Goal: Find specific page/section: Find specific page/section

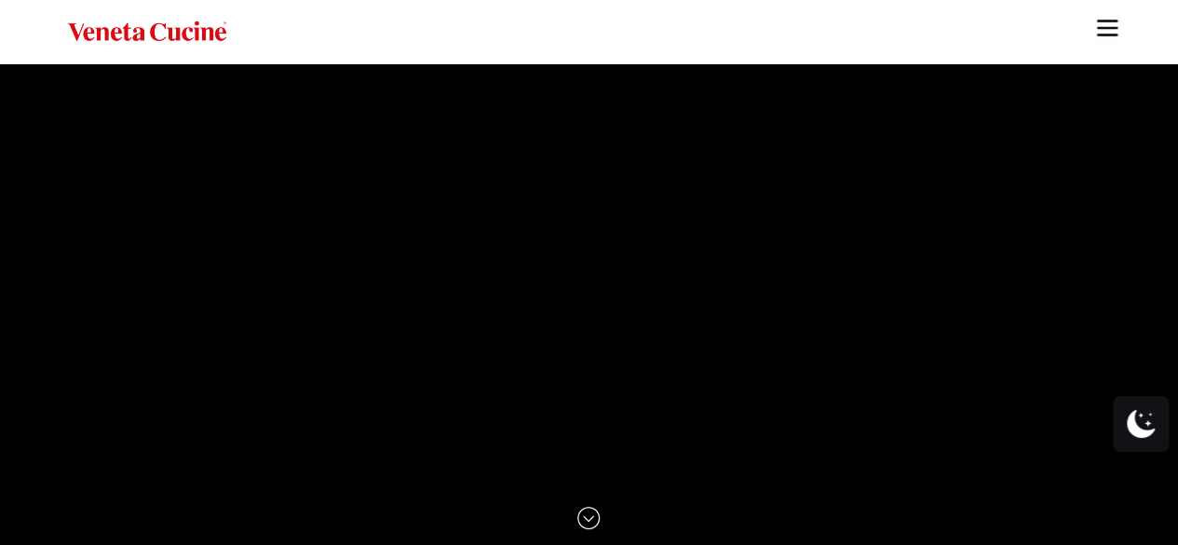
click at [1115, 39] on img "Site" at bounding box center [1108, 28] width 28 height 28
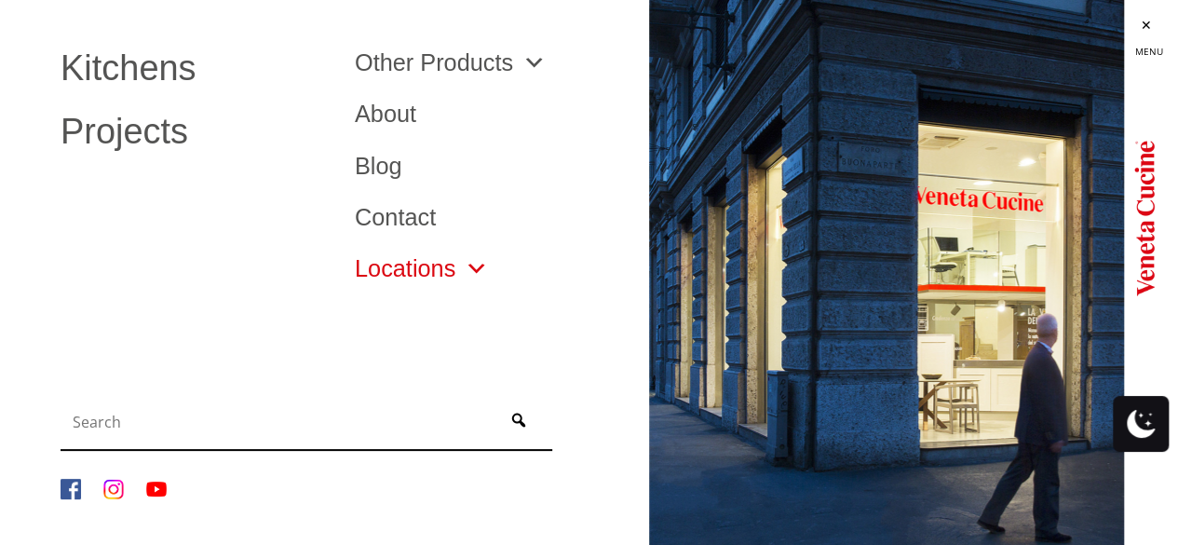
click at [420, 269] on link "Locations" at bounding box center [421, 268] width 133 height 23
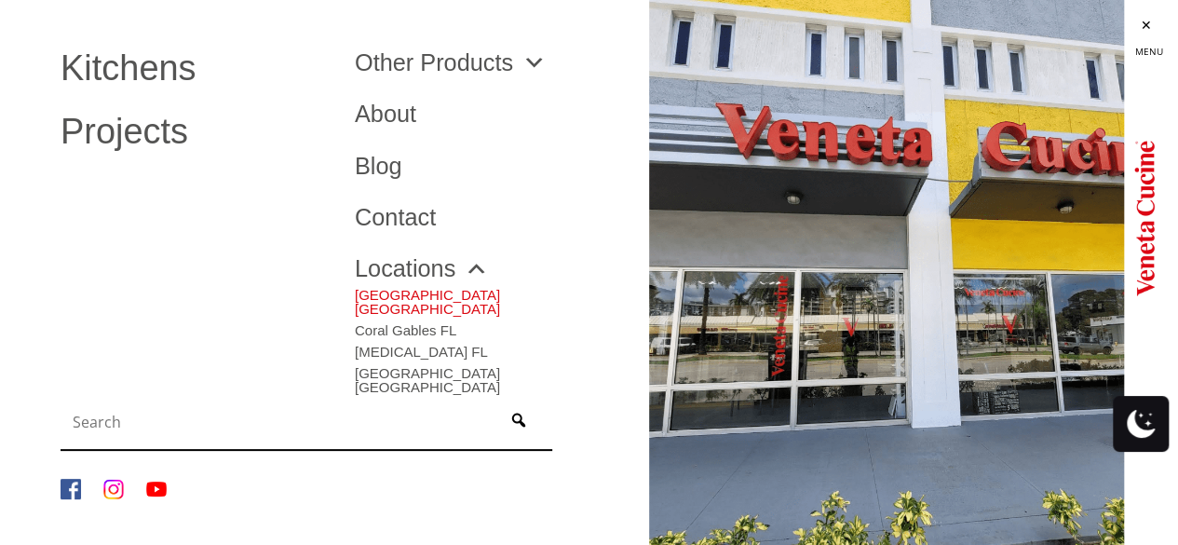
click at [425, 289] on link "[GEOGRAPHIC_DATA] [GEOGRAPHIC_DATA]" at bounding box center [488, 297] width 266 height 35
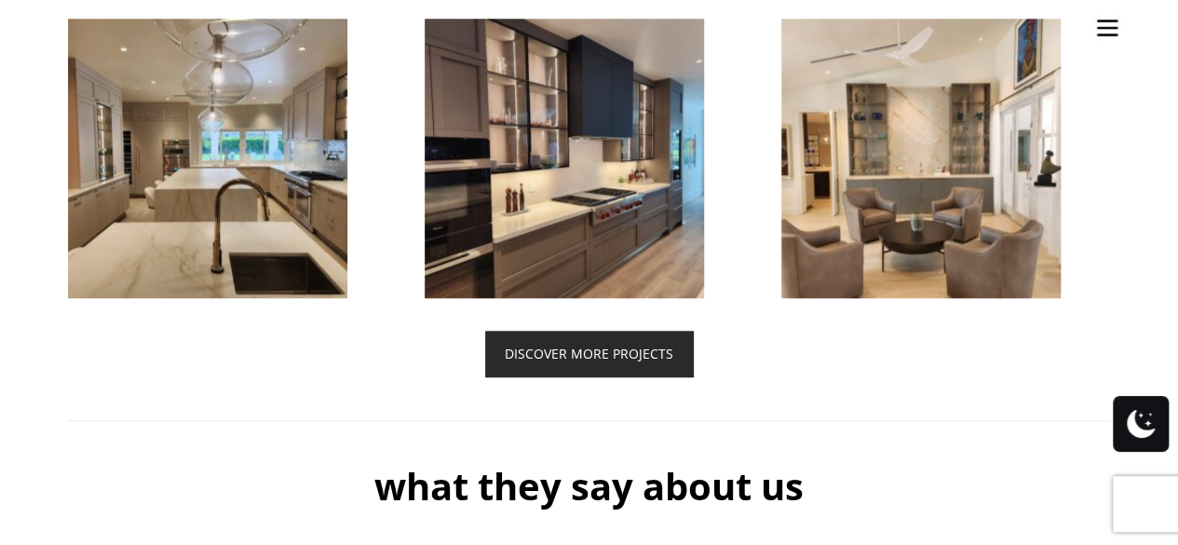
scroll to position [4126, 0]
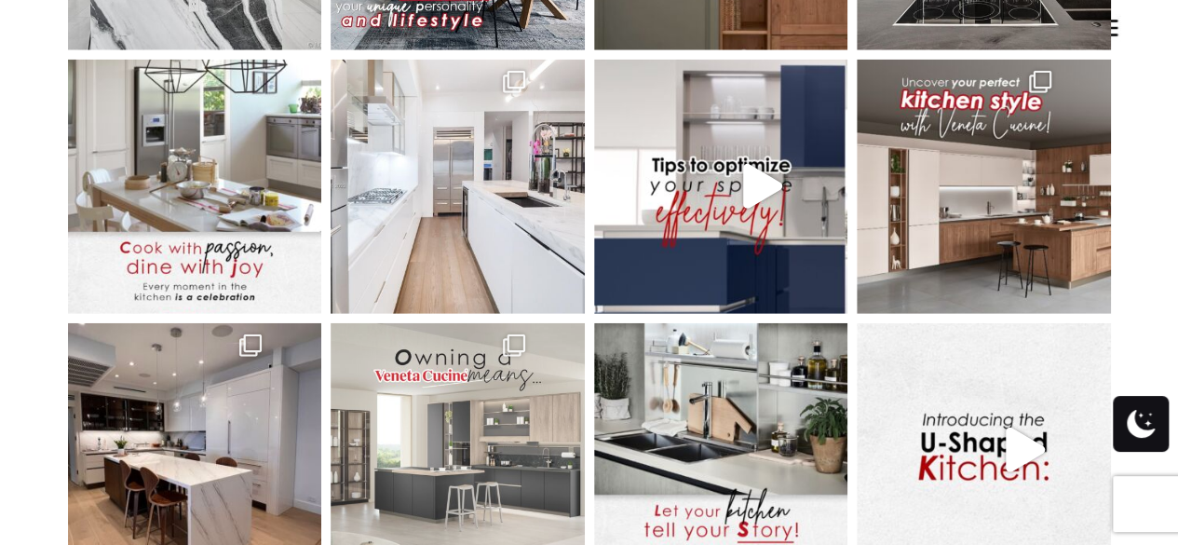
scroll to position [5951, 0]
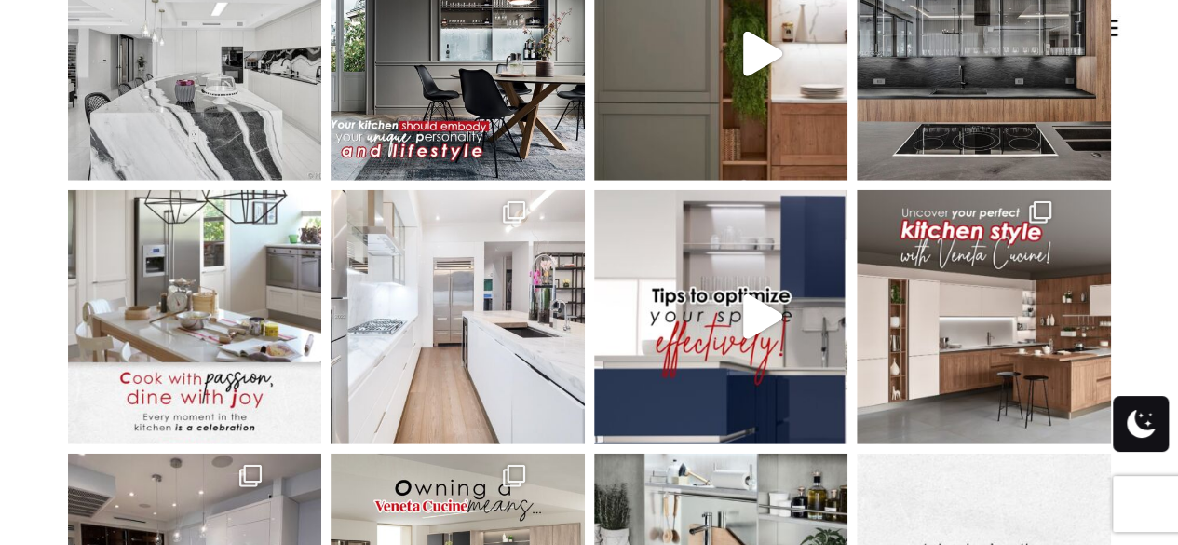
click at [1113, 29] on div "venetacucineus Maximize your kitchen’s potential! Pull-ou Your kitchen is the h…" at bounding box center [589, 59] width 1071 height 1476
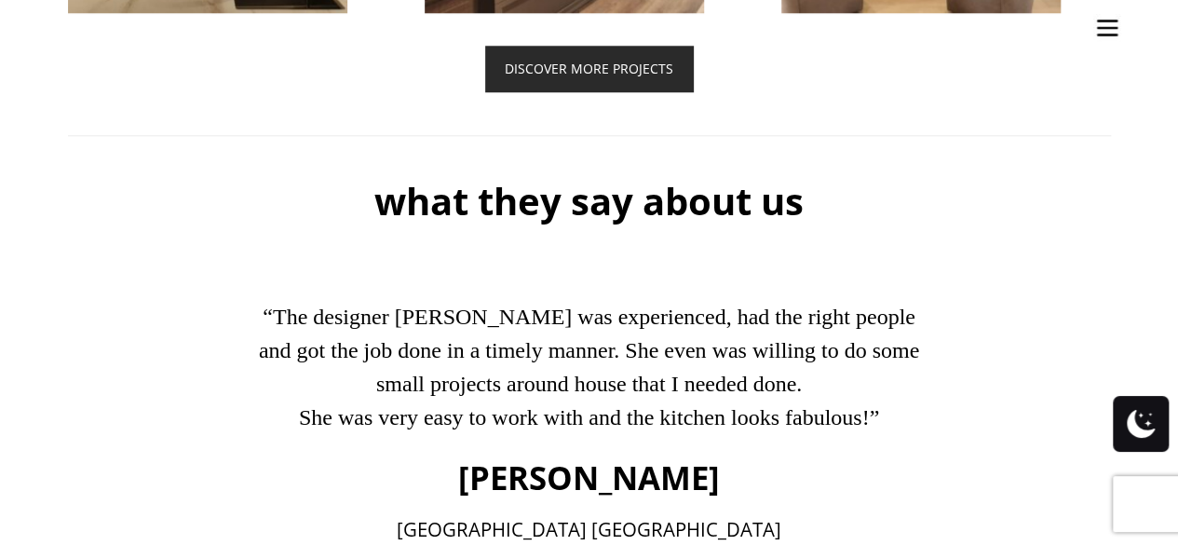
scroll to position [4367, 0]
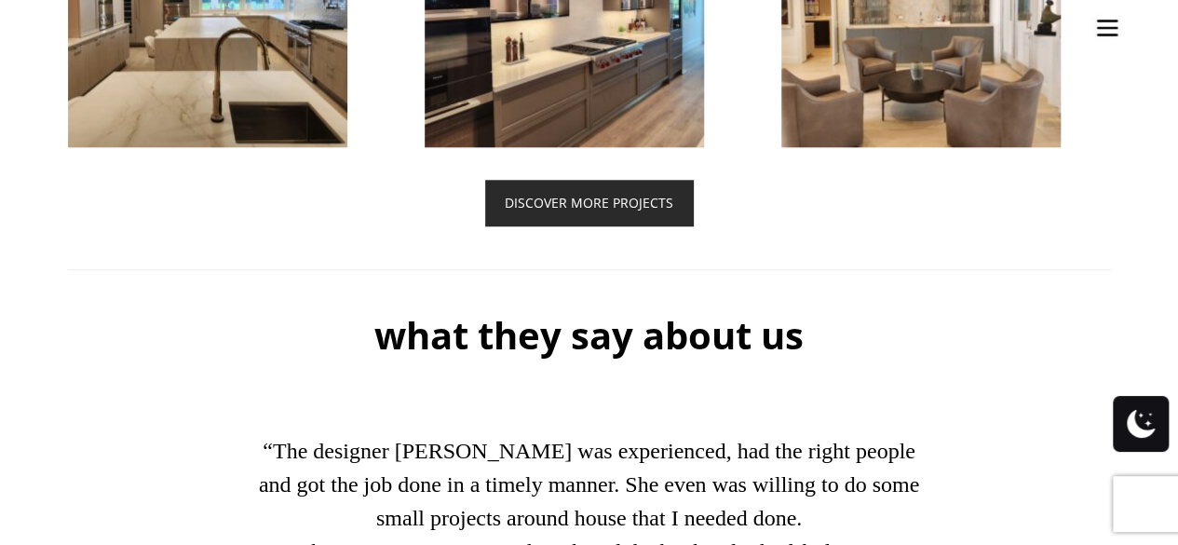
click at [1105, 29] on div at bounding box center [946, 7] width 329 height 279
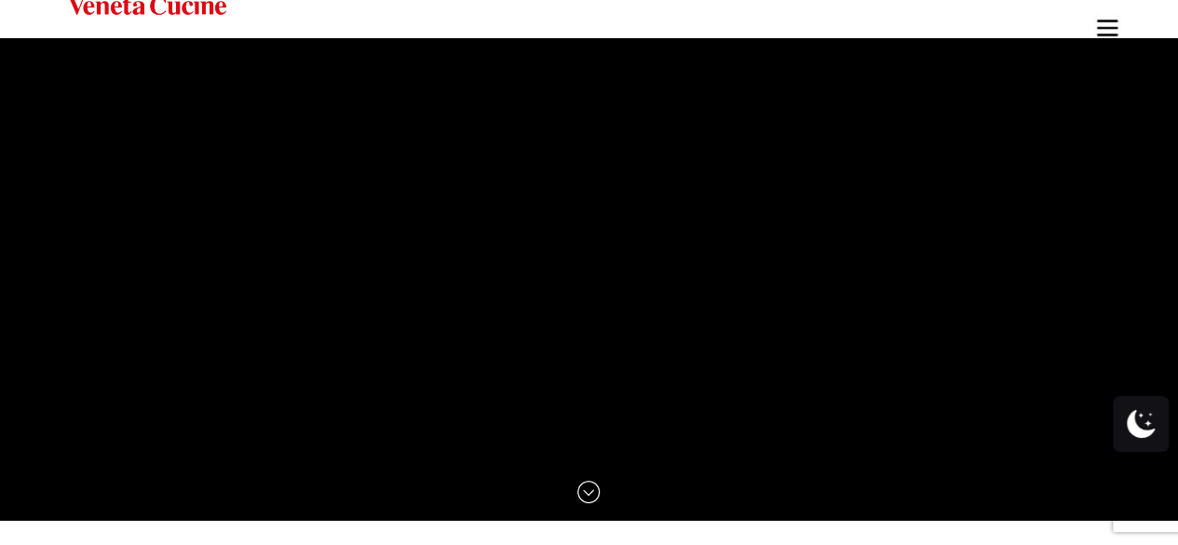
scroll to position [0, 0]
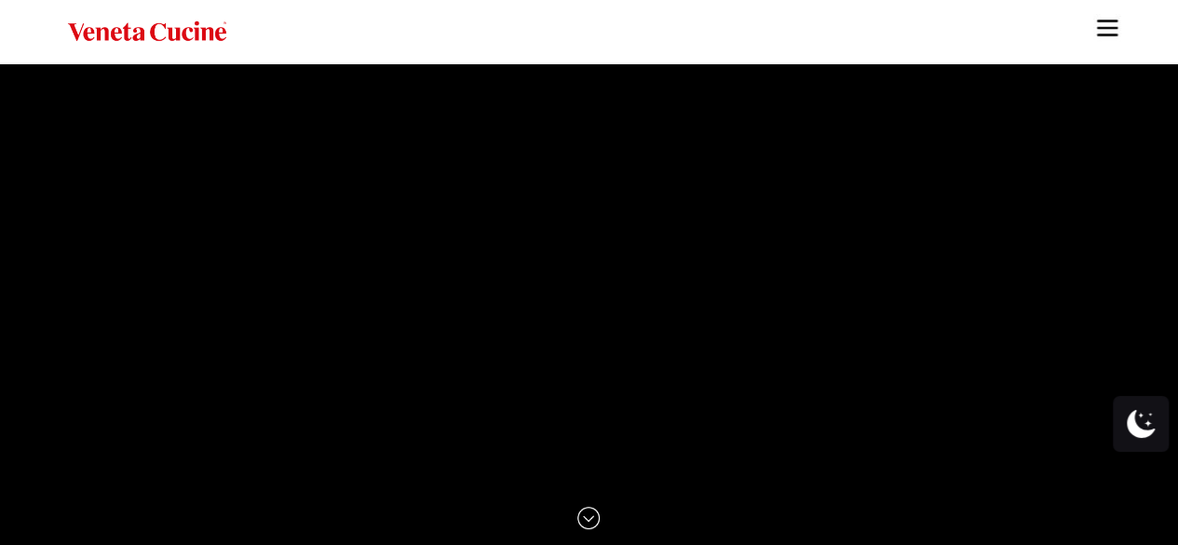
click at [1100, 29] on img "Site" at bounding box center [1108, 28] width 28 height 28
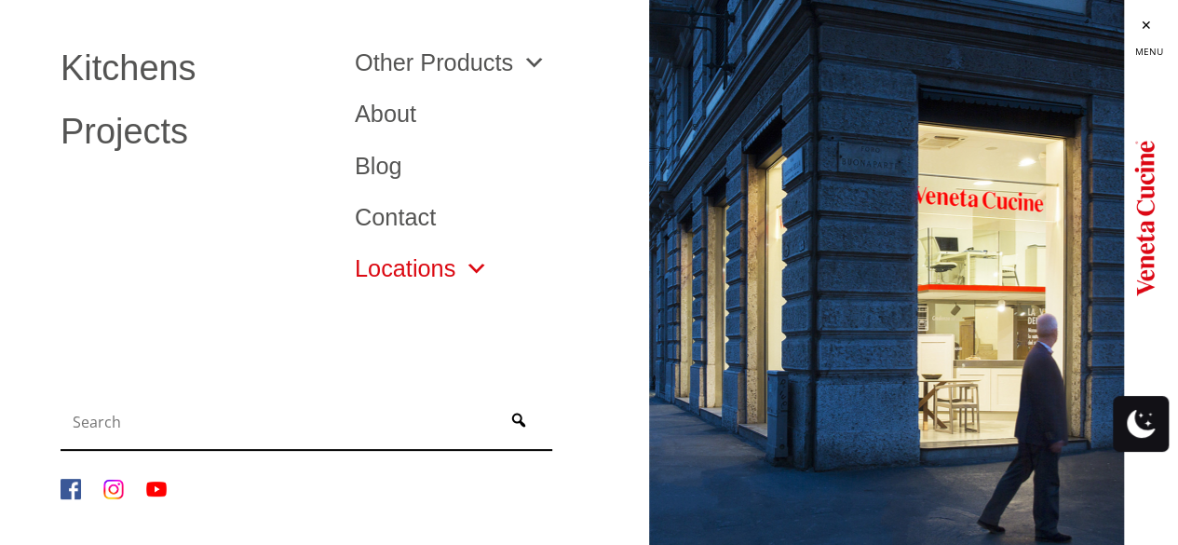
click at [448, 270] on link "Locations" at bounding box center [421, 268] width 133 height 23
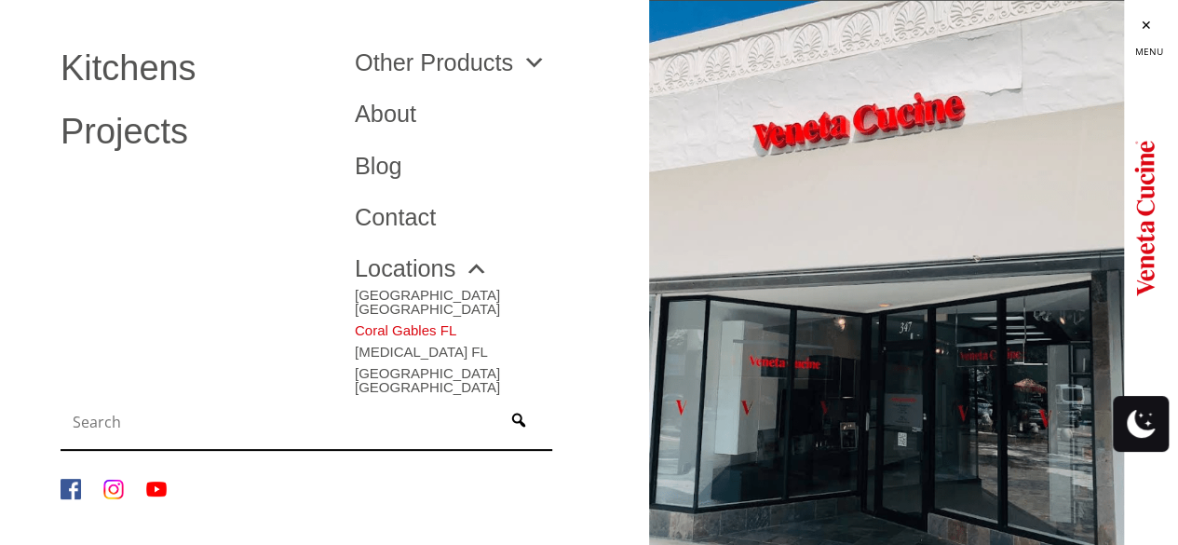
click at [431, 317] on link "Coral Gables FL" at bounding box center [488, 326] width 266 height 21
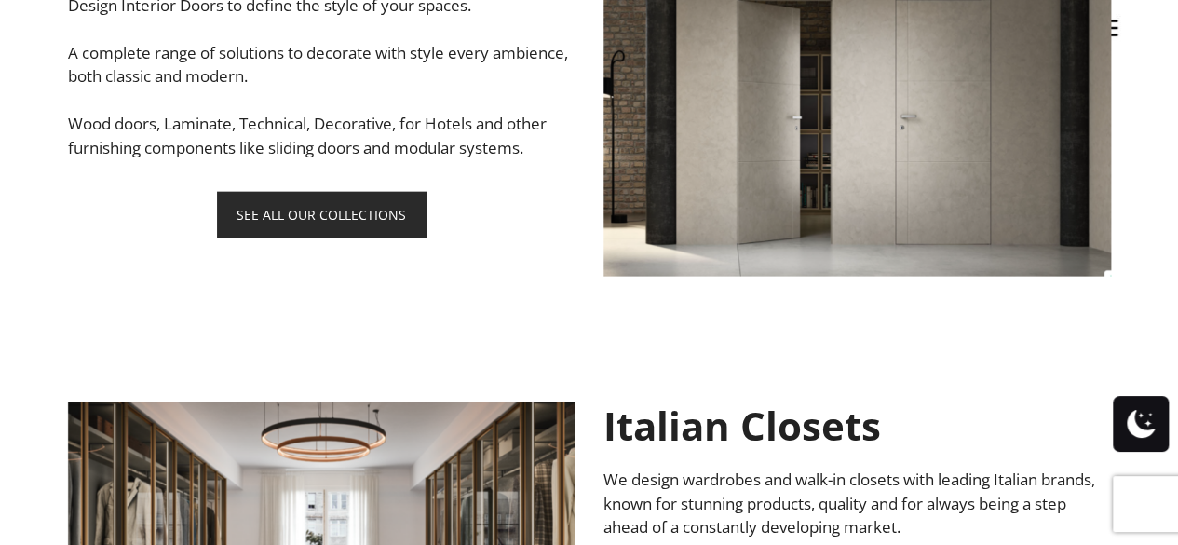
scroll to position [1956, 0]
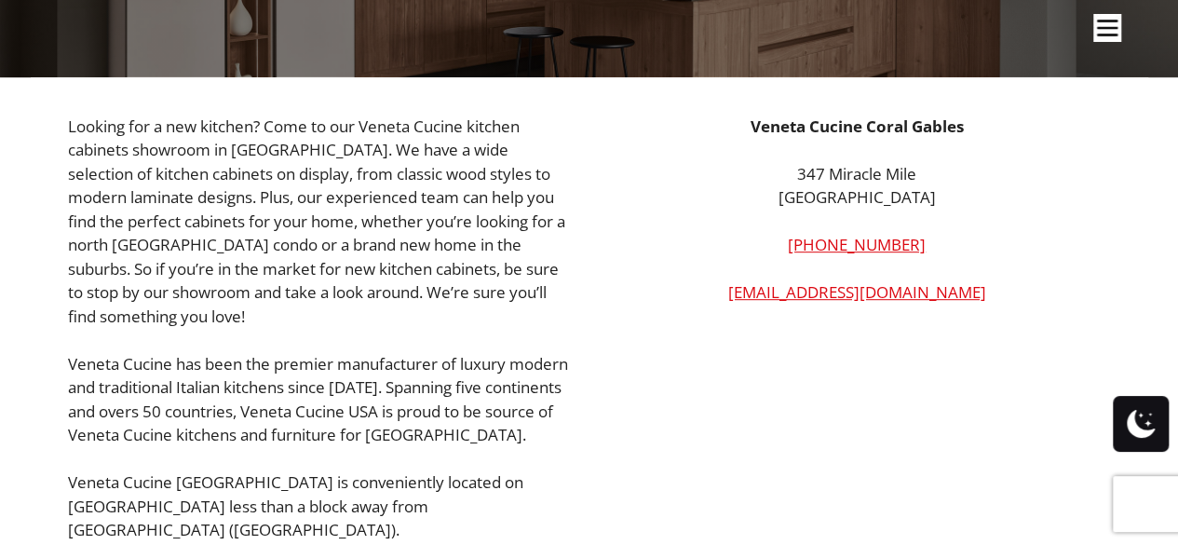
scroll to position [186, 0]
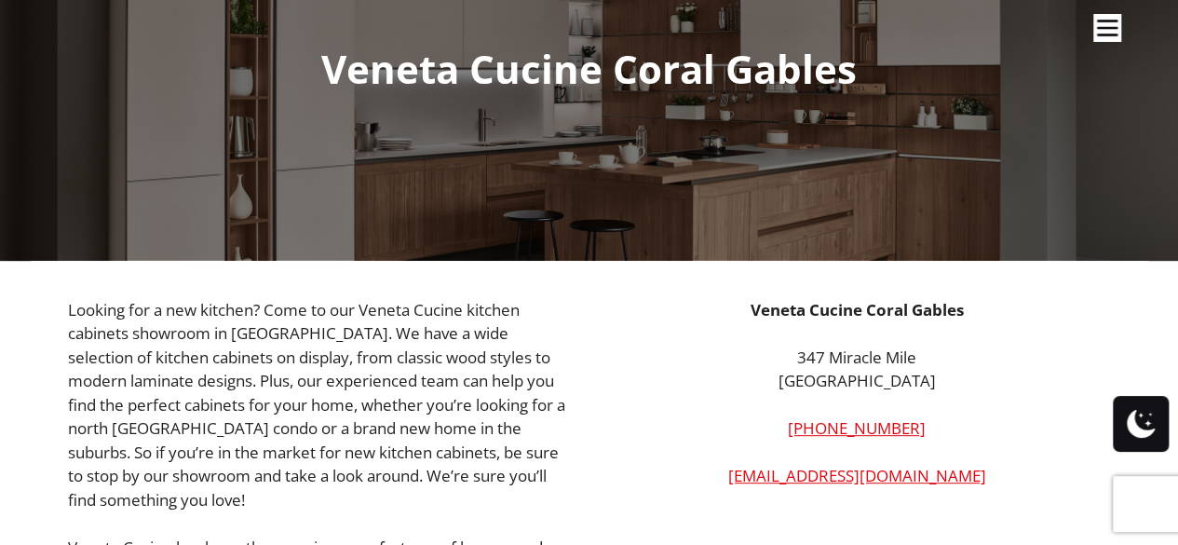
drag, startPoint x: 971, startPoint y: 370, endPoint x: 764, endPoint y: 382, distance: 207.2
click at [764, 382] on p "347 Miracle Mile Coral Gables, FL 33134" at bounding box center [858, 370] width 508 height 48
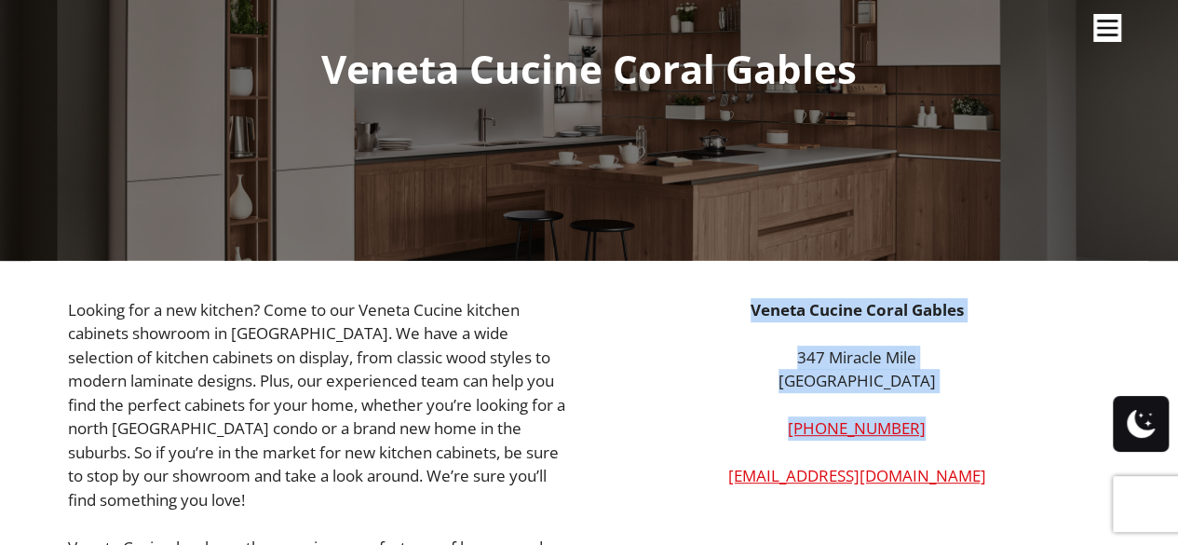
drag, startPoint x: 943, startPoint y: 422, endPoint x: 745, endPoint y: 301, distance: 231.7
click at [751, 302] on div "Veneta Cucine Coral Gables 347 Miracle Mile Coral Gables, FL 33134 (786) 502-81…" at bounding box center [858, 393] width 508 height 190
copy div "Veneta Cucine Coral Gables 347 Miracle Mile Coral Gables, FL 33134 (786) 502-81…"
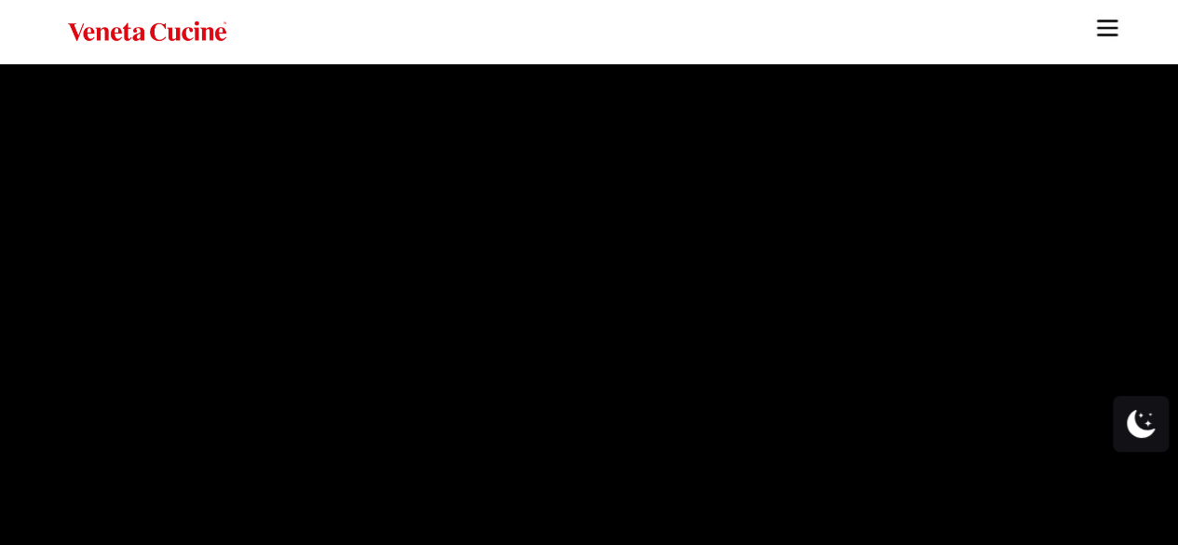
click at [1106, 34] on img "Site" at bounding box center [1108, 28] width 28 height 28
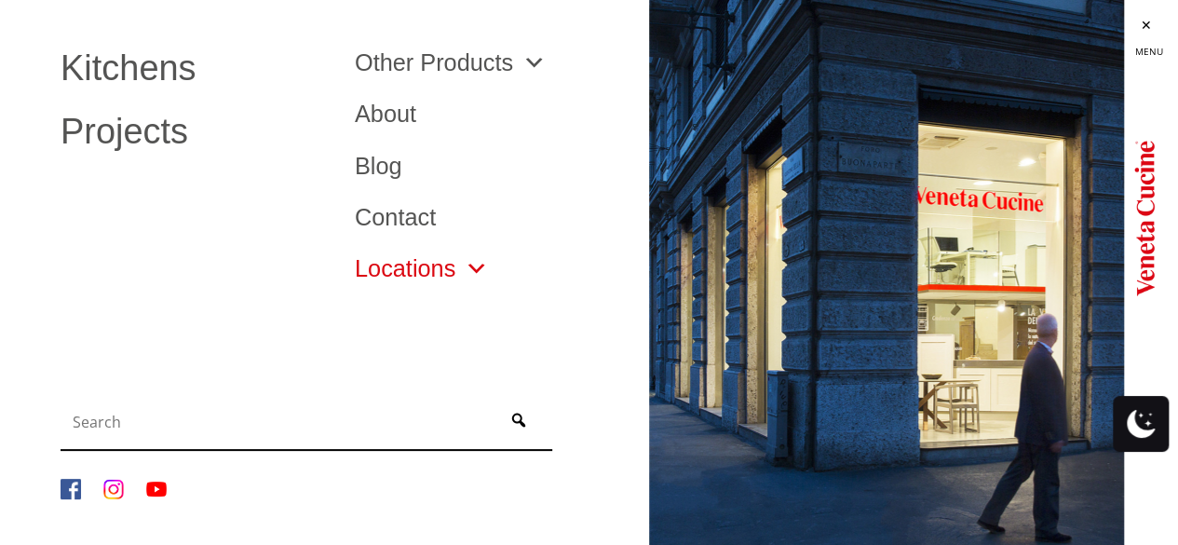
click at [452, 269] on link "Locations" at bounding box center [421, 268] width 133 height 23
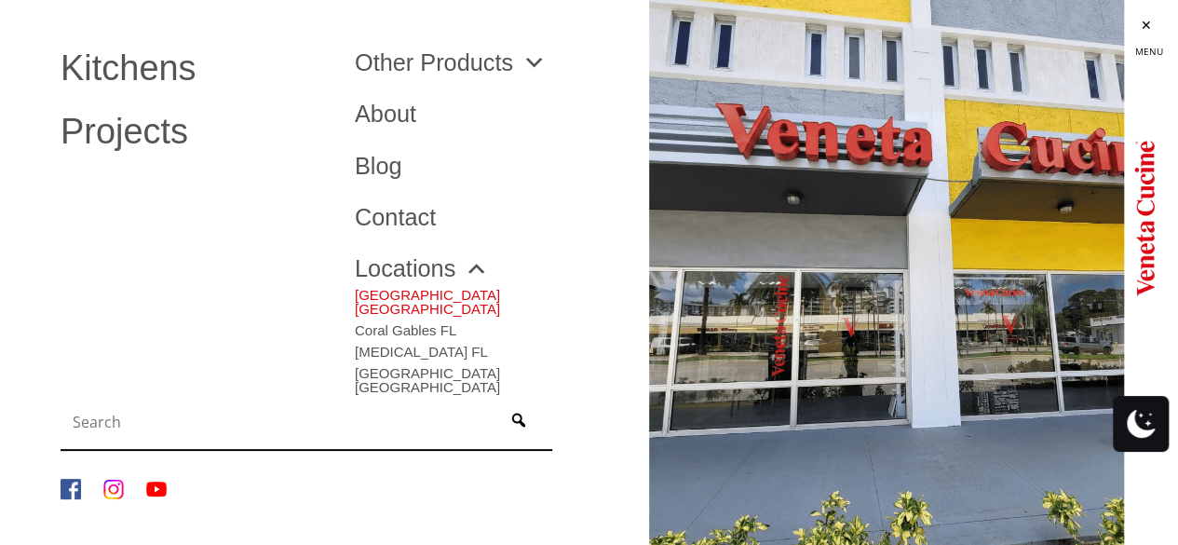
click at [397, 290] on link "[GEOGRAPHIC_DATA] [GEOGRAPHIC_DATA]" at bounding box center [488, 297] width 266 height 35
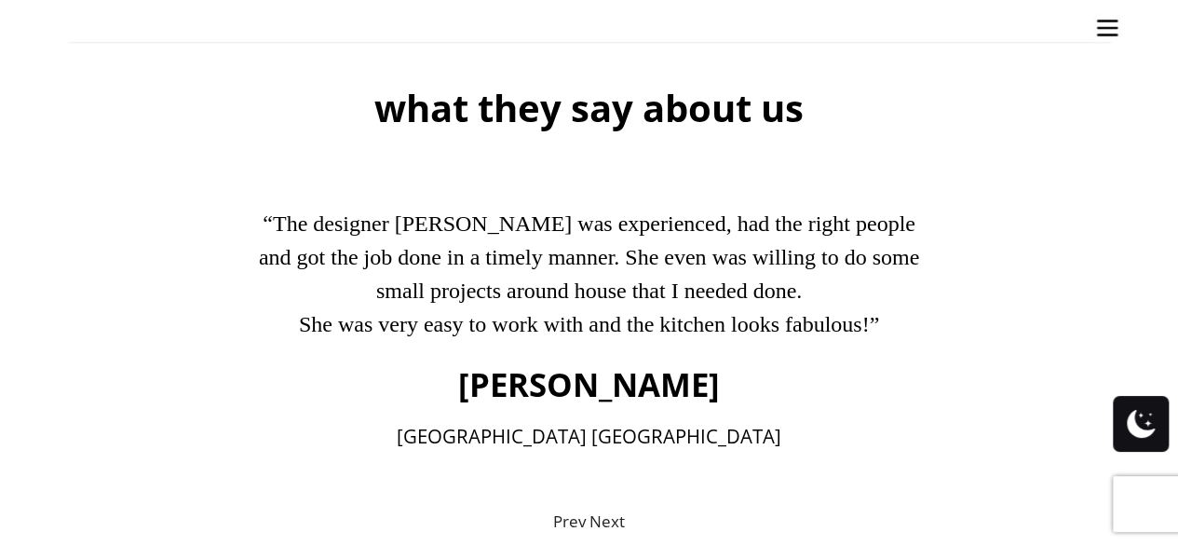
scroll to position [4565, 0]
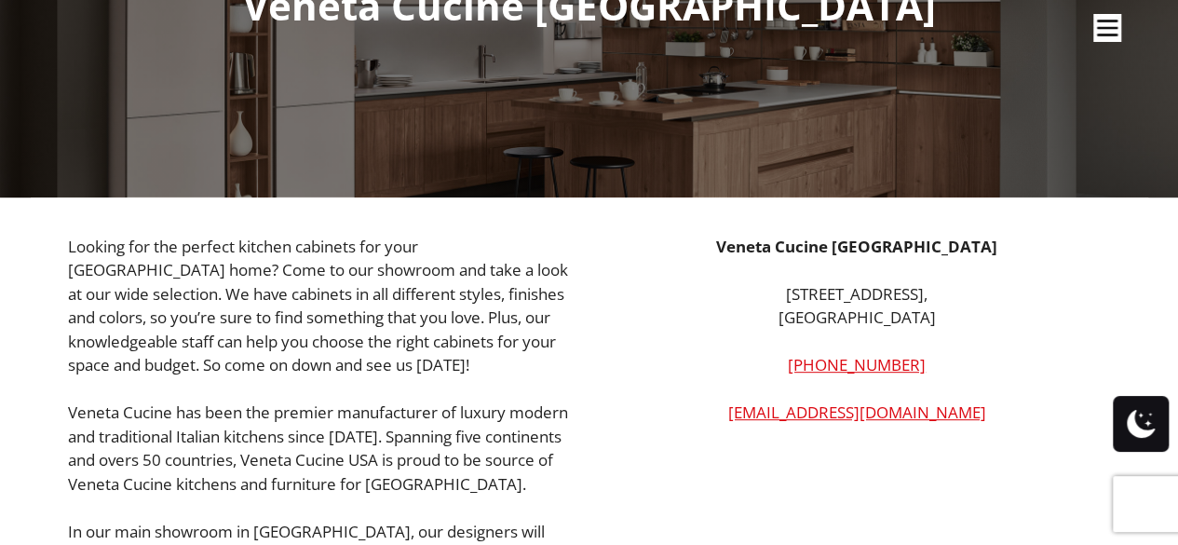
scroll to position [279, 0]
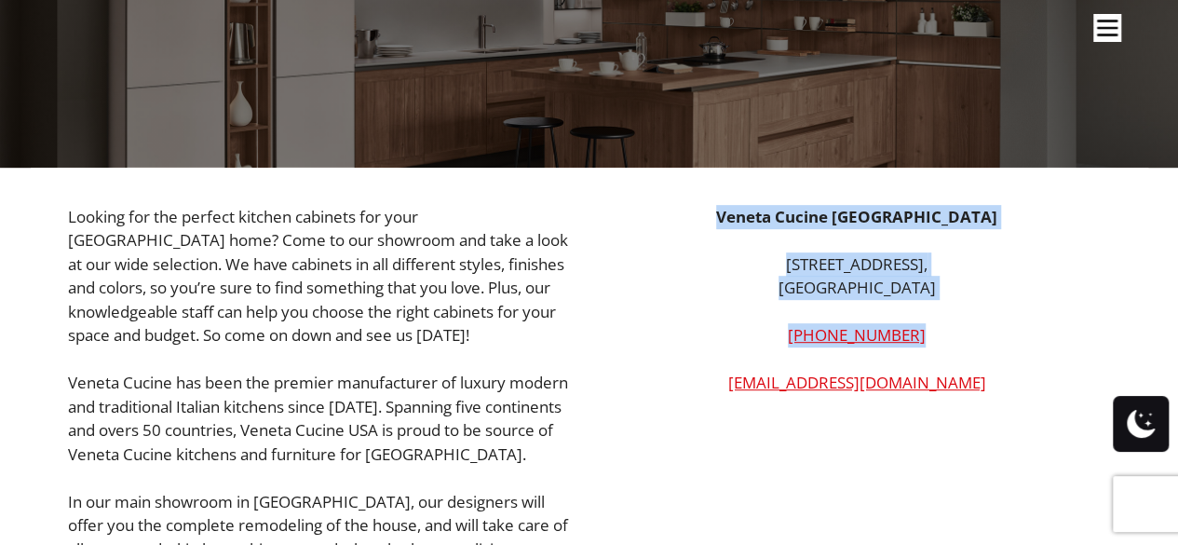
drag, startPoint x: 921, startPoint y: 336, endPoint x: 708, endPoint y: 215, distance: 245.3
click at [708, 215] on div "[GEOGRAPHIC_DATA][STREET_ADDRESS] [PHONE_NUMBER] [EMAIL_ADDRESS][DOMAIN_NAME]" at bounding box center [858, 300] width 508 height 190
copy div "Veneta Cucine [GEOGRAPHIC_DATA] [STREET_ADDRESS] [PHONE_NUMBER]"
